Goal: Entertainment & Leisure: Consume media (video, audio)

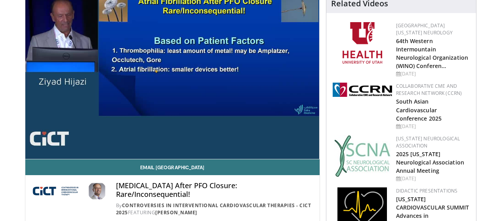
scroll to position [113, 0]
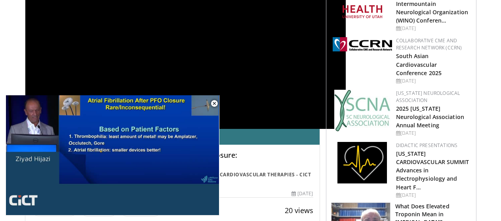
click at [268, 97] on div "**********" at bounding box center [185, 38] width 321 height 181
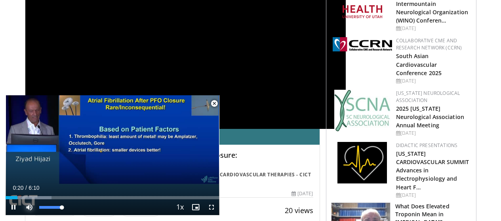
click at [30, 208] on span "Video Player" at bounding box center [29, 208] width 16 height 16
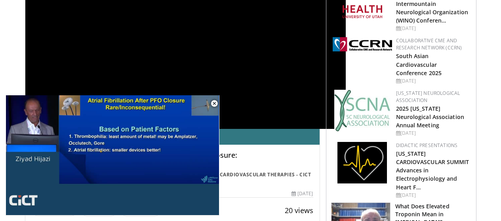
click at [30, 208] on div "10 seconds Tap to unmute" at bounding box center [113, 155] width 214 height 120
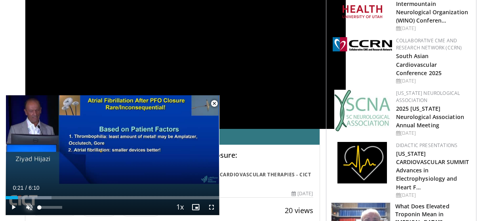
click at [26, 207] on span "Video Player" at bounding box center [29, 208] width 16 height 16
click at [212, 206] on span "Video Player" at bounding box center [212, 208] width 16 height 16
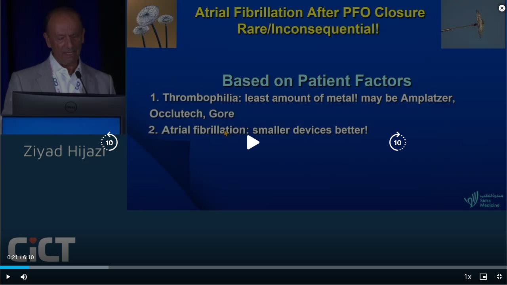
drag, startPoint x: 250, startPoint y: 143, endPoint x: 244, endPoint y: 218, distance: 75.6
click at [250, 144] on icon "Video Player" at bounding box center [253, 143] width 22 height 22
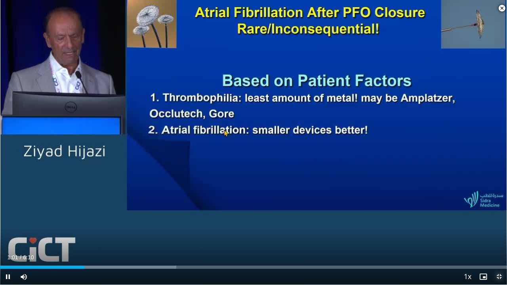
click at [498, 221] on span "Video Player" at bounding box center [499, 277] width 16 height 16
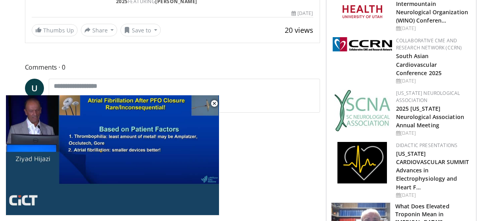
drag, startPoint x: 90, startPoint y: 204, endPoint x: 252, endPoint y: 159, distance: 168.2
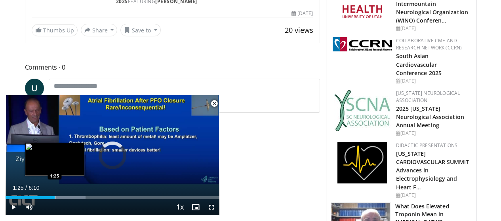
click at [55, 198] on div "Progress Bar" at bounding box center [55, 198] width 1 height 3
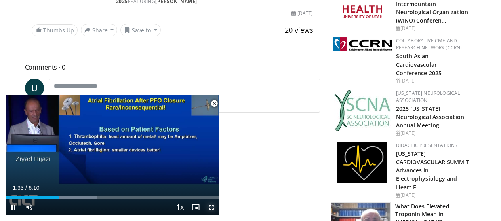
click at [211, 206] on span "Video Player" at bounding box center [212, 208] width 16 height 16
